Goal: Task Accomplishment & Management: Use online tool/utility

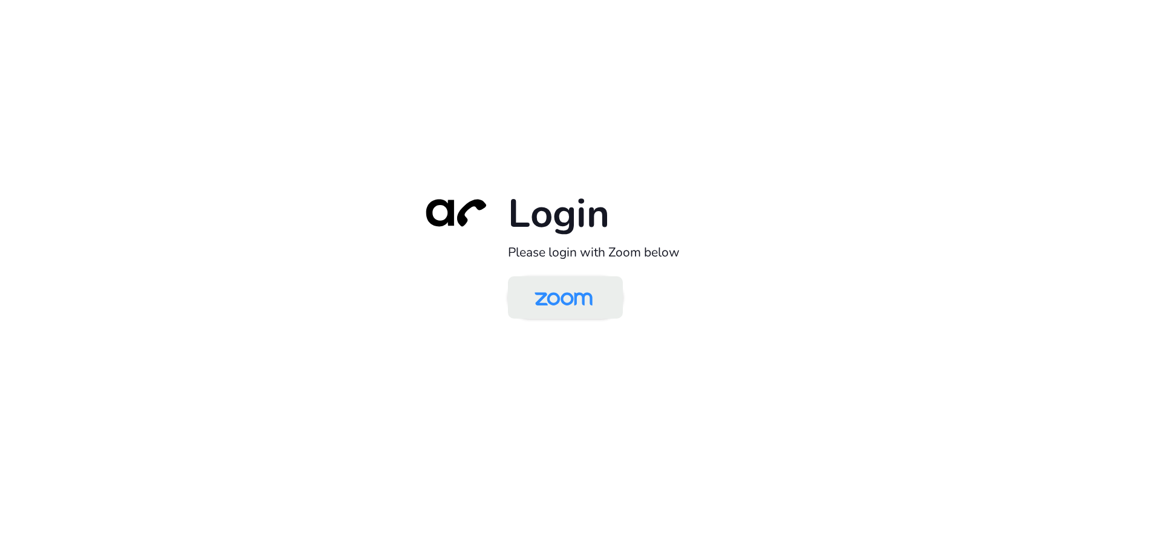
drag, startPoint x: 594, startPoint y: 297, endPoint x: 585, endPoint y: 304, distance: 12.1
click at [594, 297] on img at bounding box center [563, 298] width 83 height 39
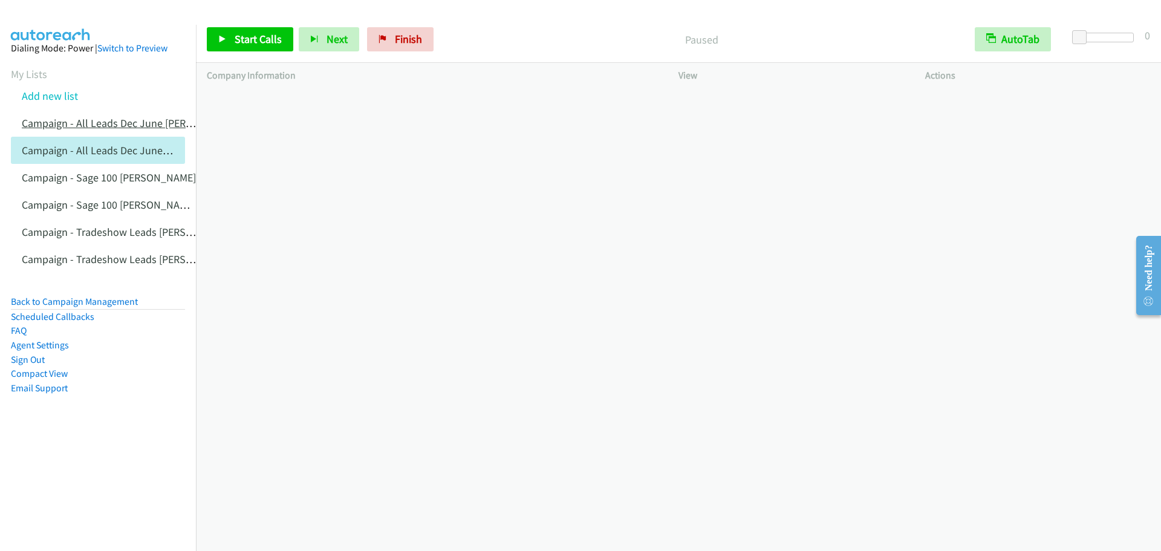
click at [125, 128] on link "Campaign - All Leads Dec June [PERSON_NAME]" at bounding box center [131, 123] width 219 height 14
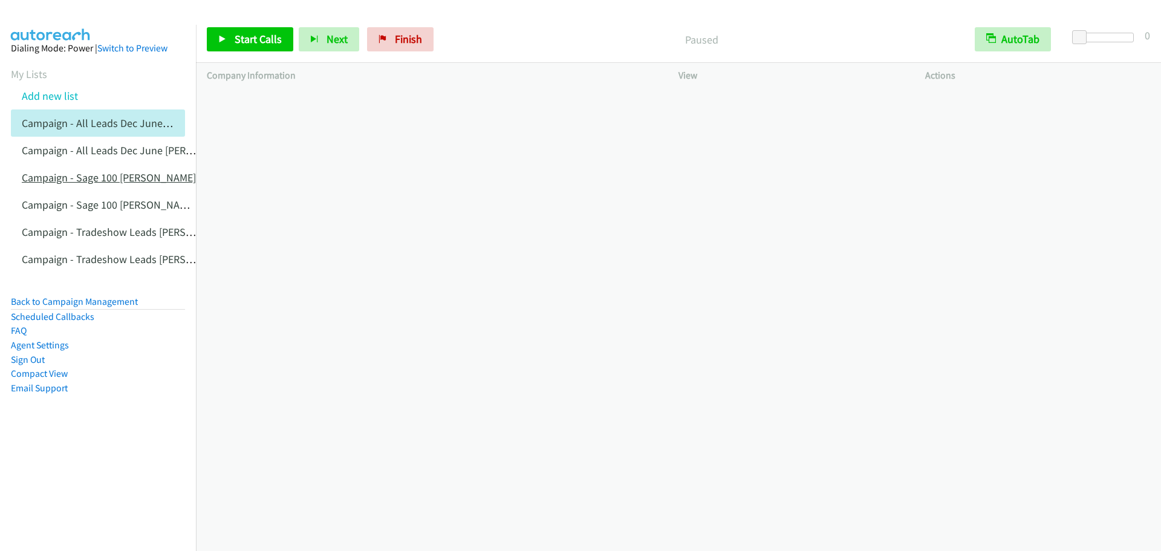
click at [115, 174] on link "Campaign - Sage 100 [PERSON_NAME]" at bounding box center [109, 177] width 174 height 14
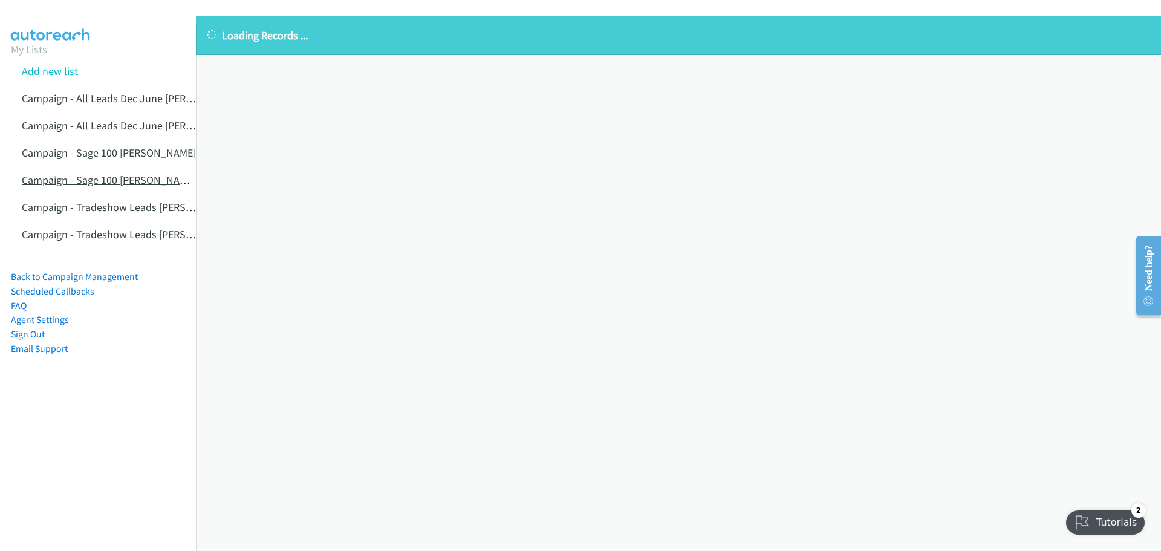
click at [120, 184] on link "Campaign - Sage 100 [PERSON_NAME] Cloned" at bounding box center [126, 180] width 209 height 14
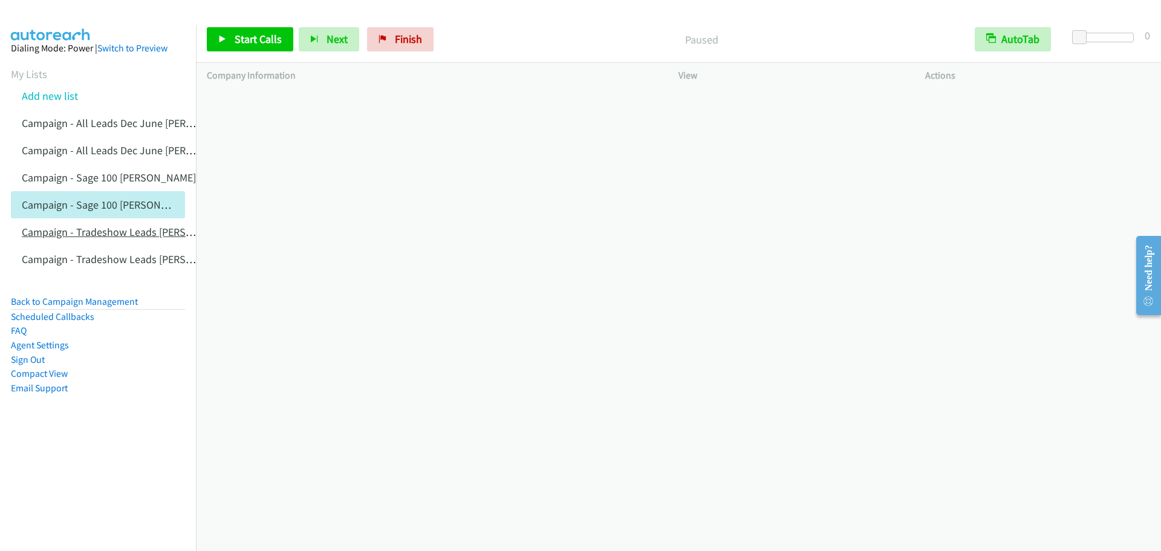
click at [130, 233] on link "Campaign - Tradeshow Leads [PERSON_NAME]" at bounding box center [128, 232] width 213 height 14
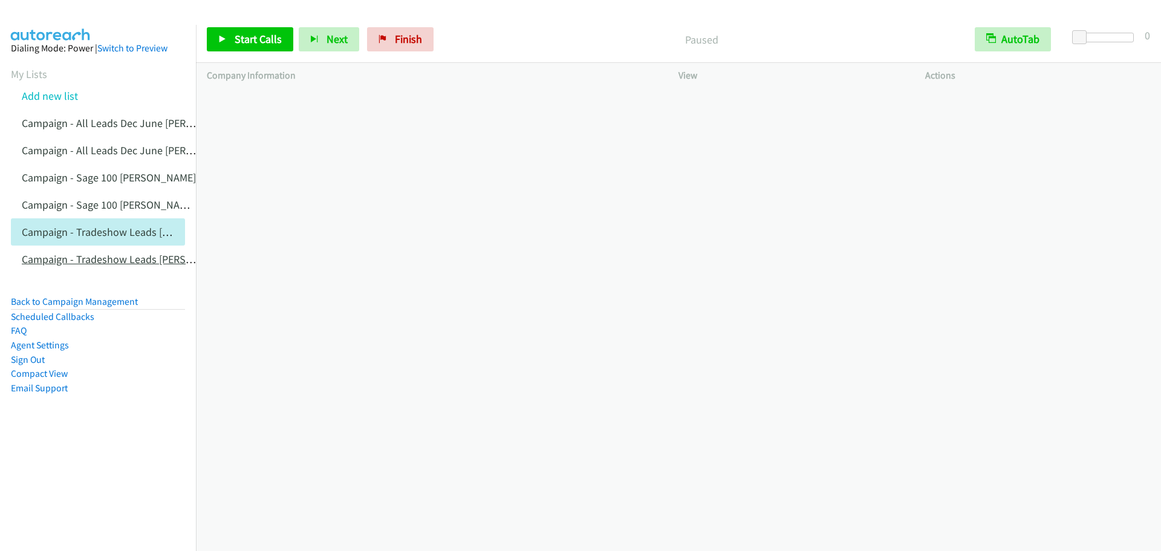
click at [125, 257] on link "Campaign - Tradeshow Leads [PERSON_NAME] Cloned" at bounding box center [146, 259] width 248 height 14
